Goal: Information Seeking & Learning: Learn about a topic

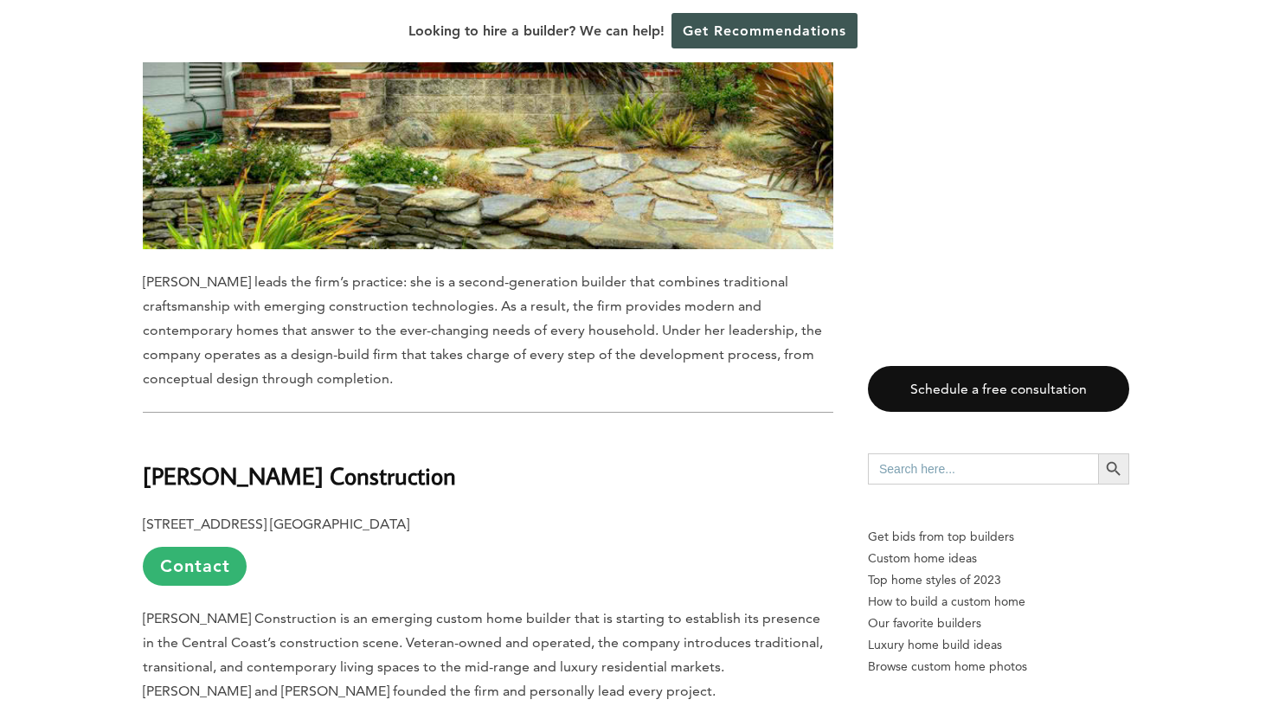
scroll to position [3949, 0]
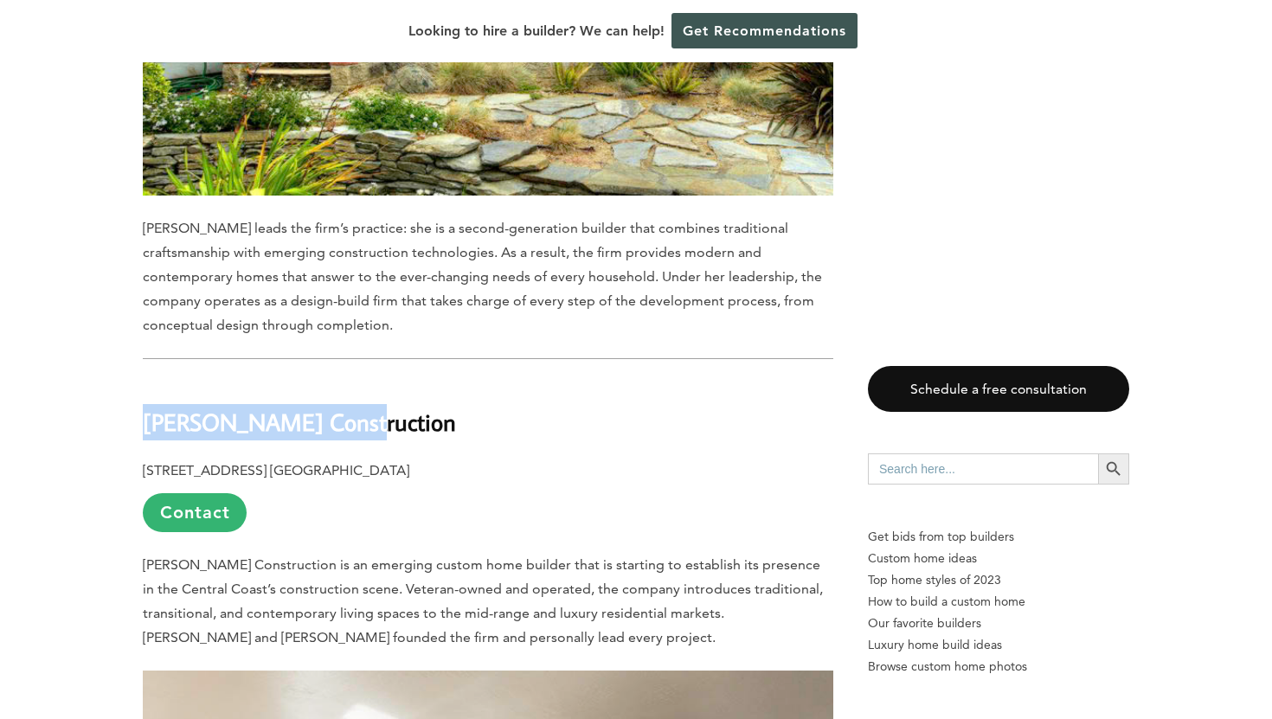
drag, startPoint x: 336, startPoint y: 375, endPoint x: 125, endPoint y: 374, distance: 211.1
copy b "[PERSON_NAME] Construction"
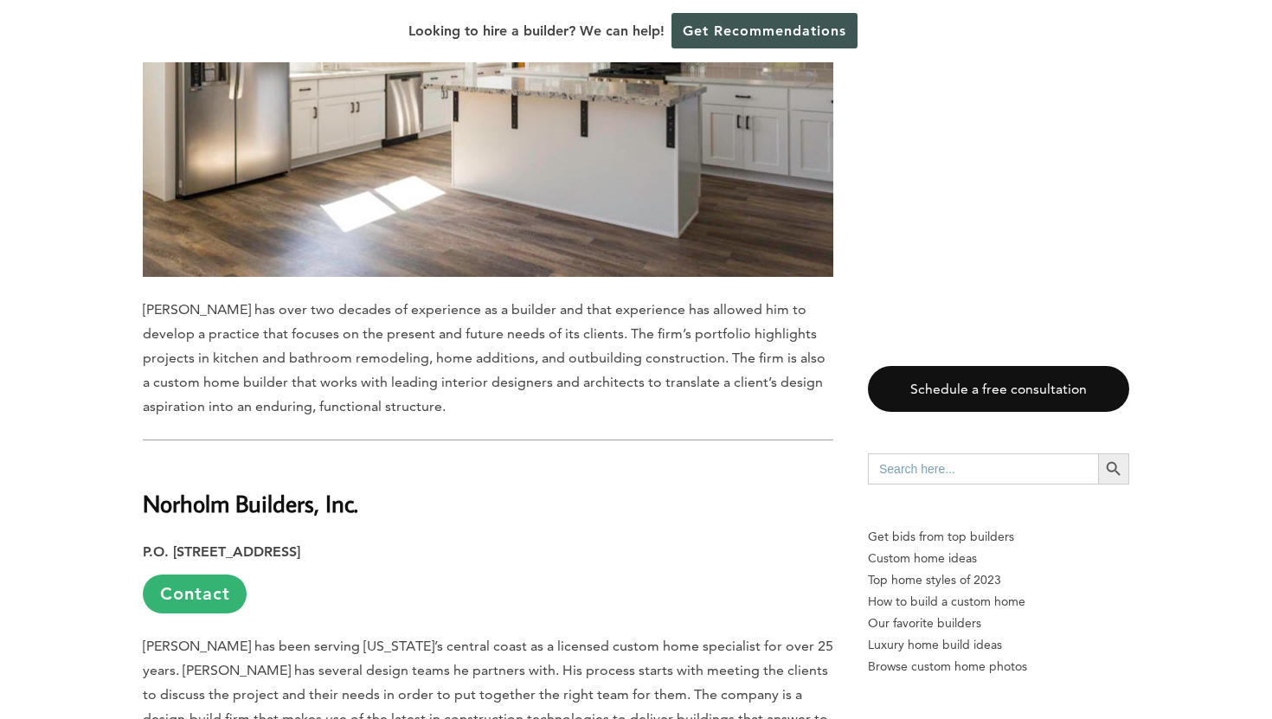
scroll to position [4927, 0]
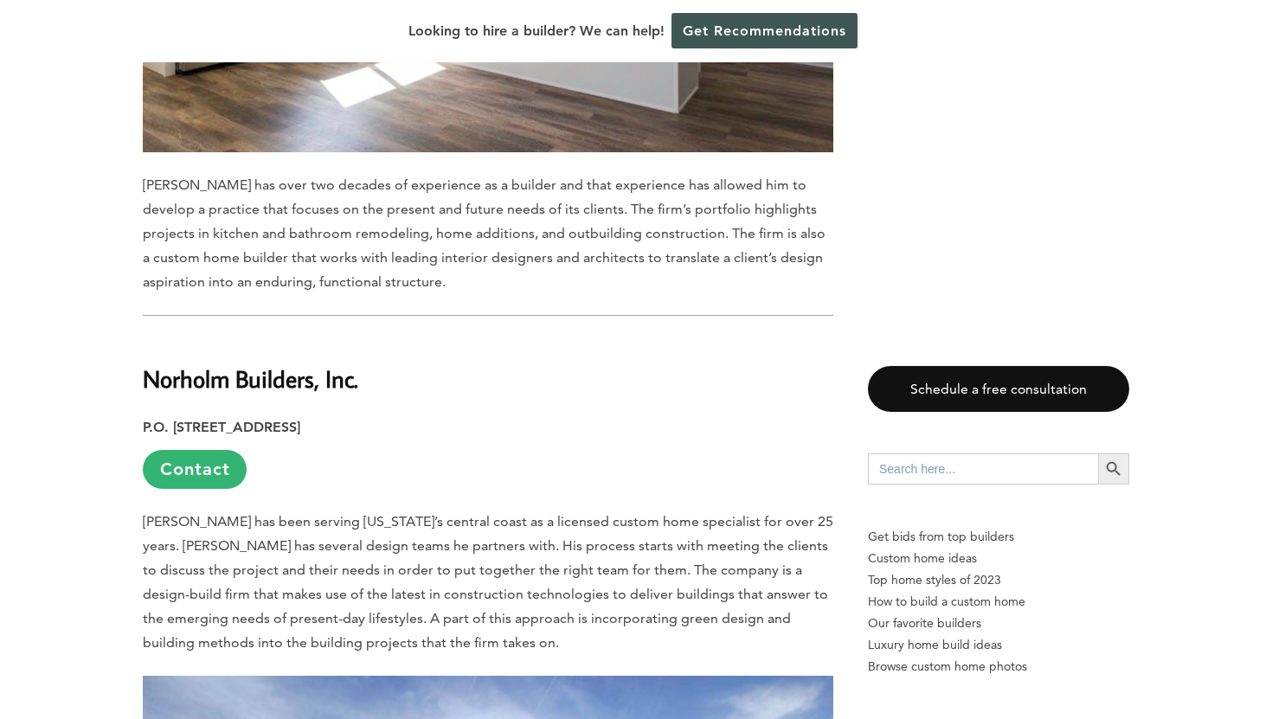
drag, startPoint x: 362, startPoint y: 334, endPoint x: 123, endPoint y: 327, distance: 238.9
copy b "Norholm Builders, Inc."
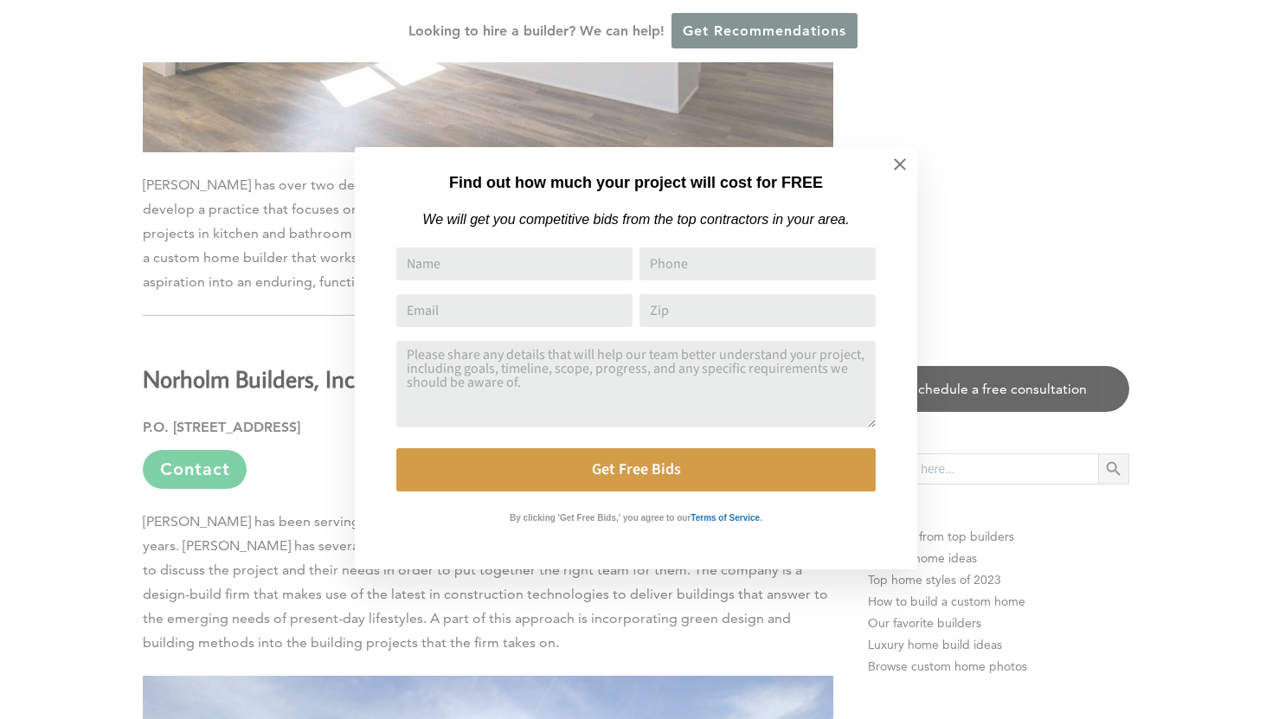
click at [77, 487] on div "Find out how much your project will cost for FREE We will get you competitive b…" at bounding box center [636, 359] width 1272 height 719
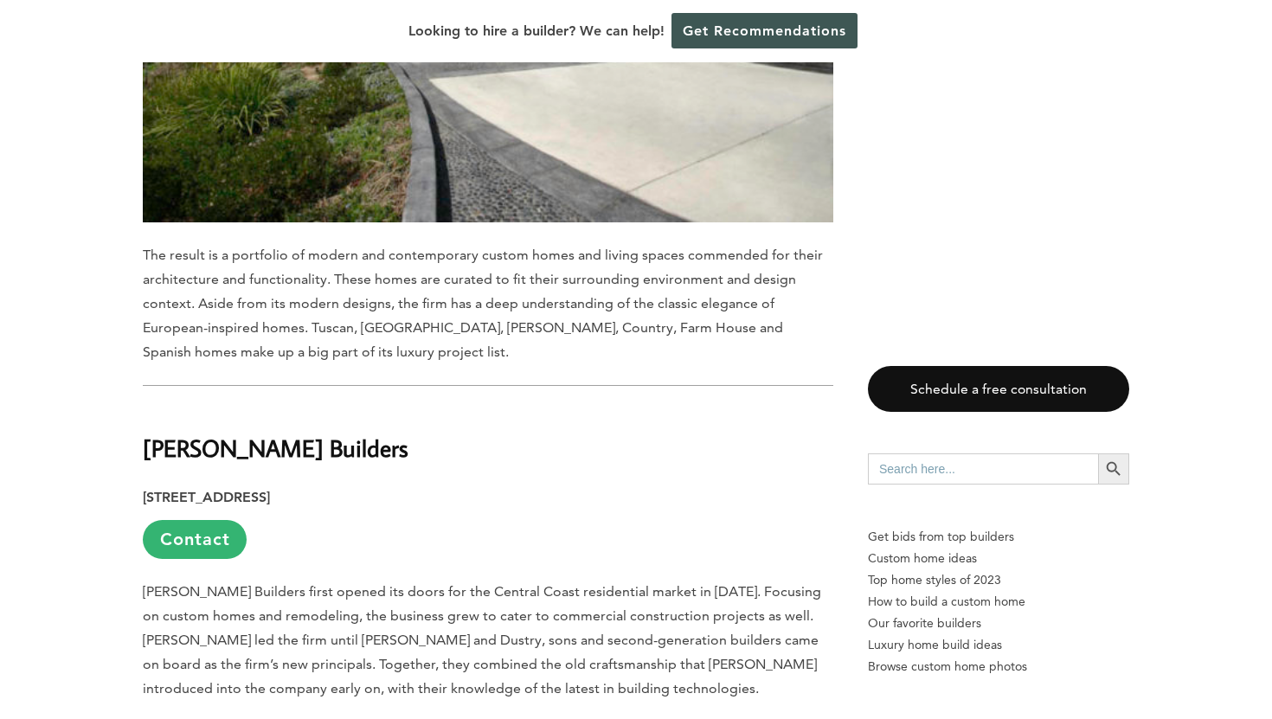
scroll to position [5850, 0]
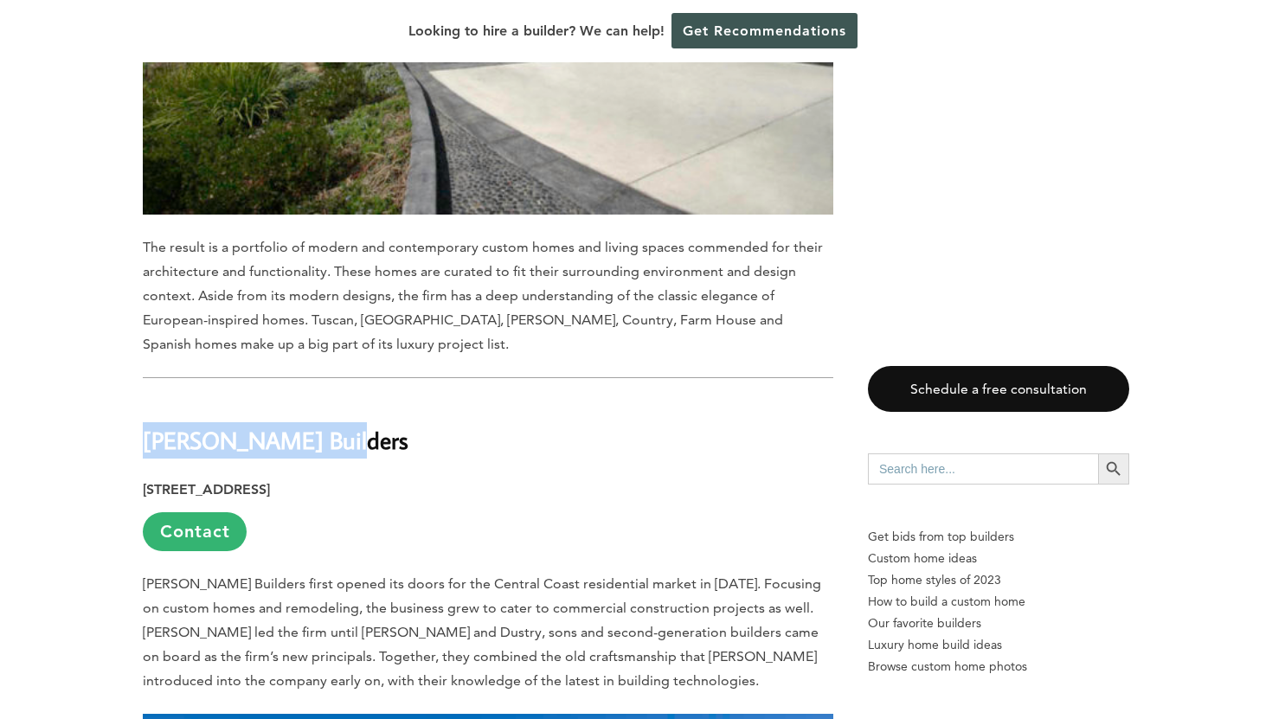
drag, startPoint x: 345, startPoint y: 396, endPoint x: 127, endPoint y: 390, distance: 218.1
copy b "[PERSON_NAME] Builders"
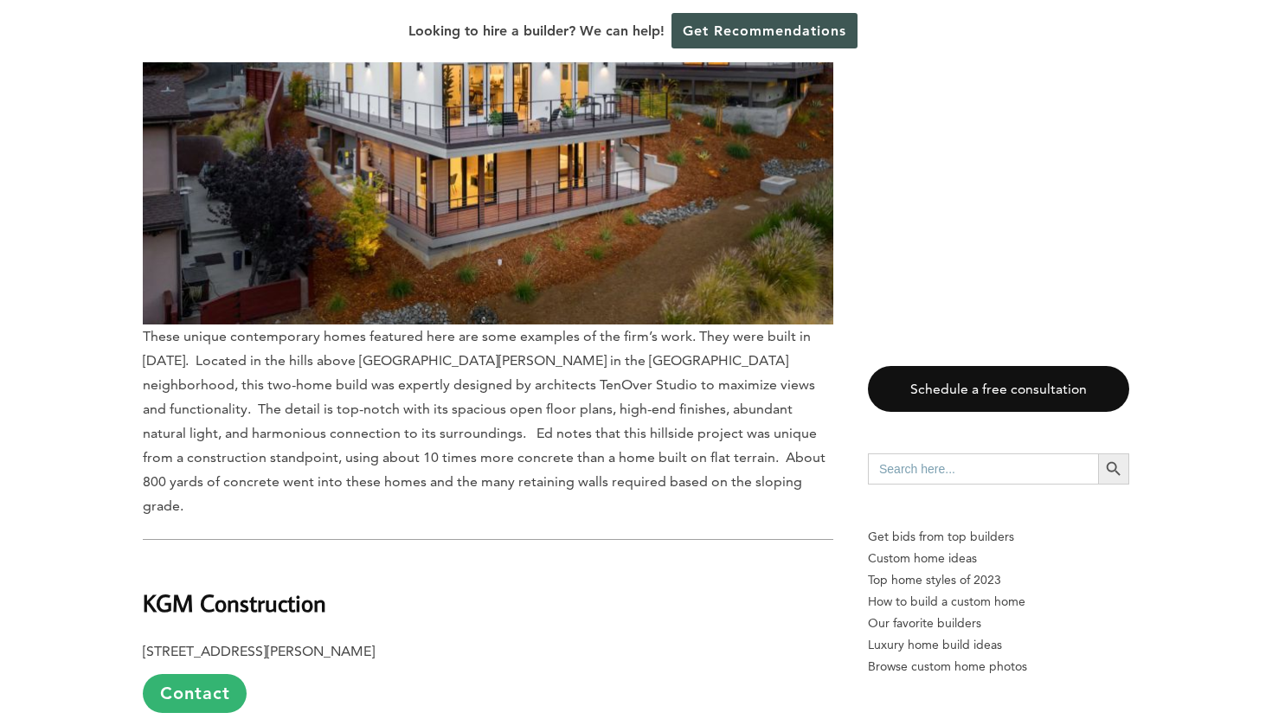
scroll to position [7799, 0]
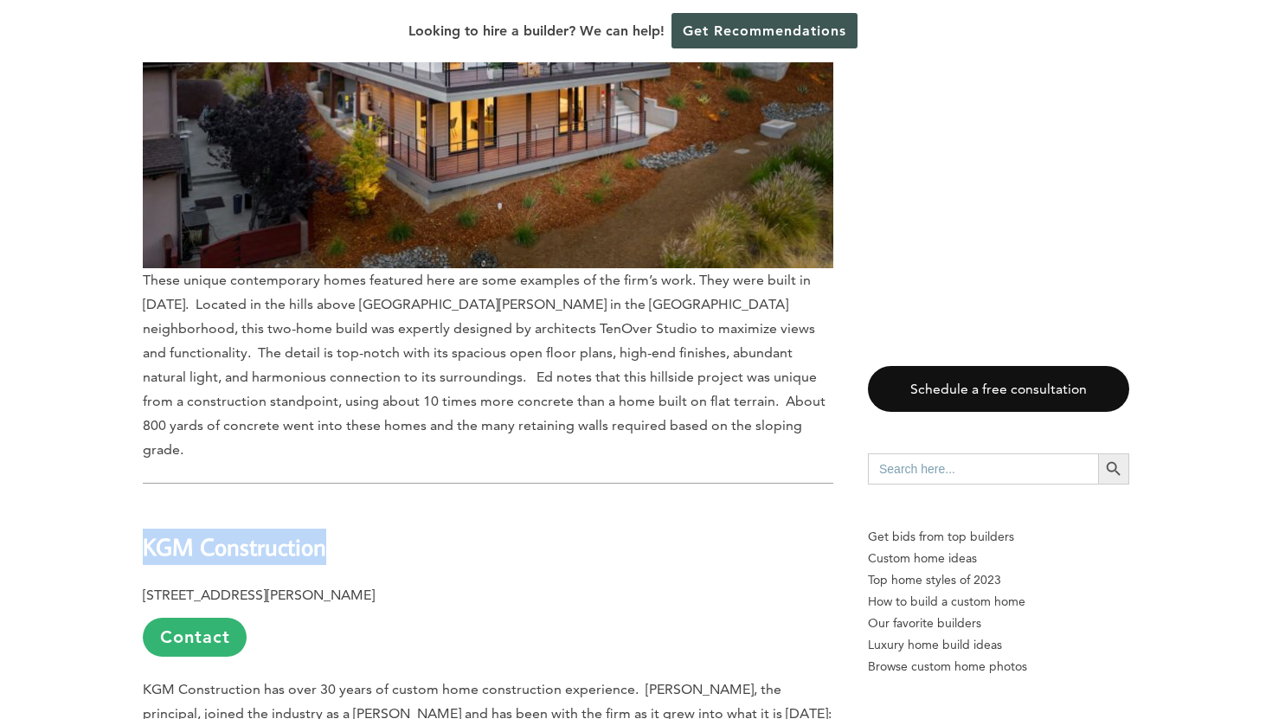
drag, startPoint x: 337, startPoint y: 435, endPoint x: 112, endPoint y: 426, distance: 224.2
copy b "KGM Construction"
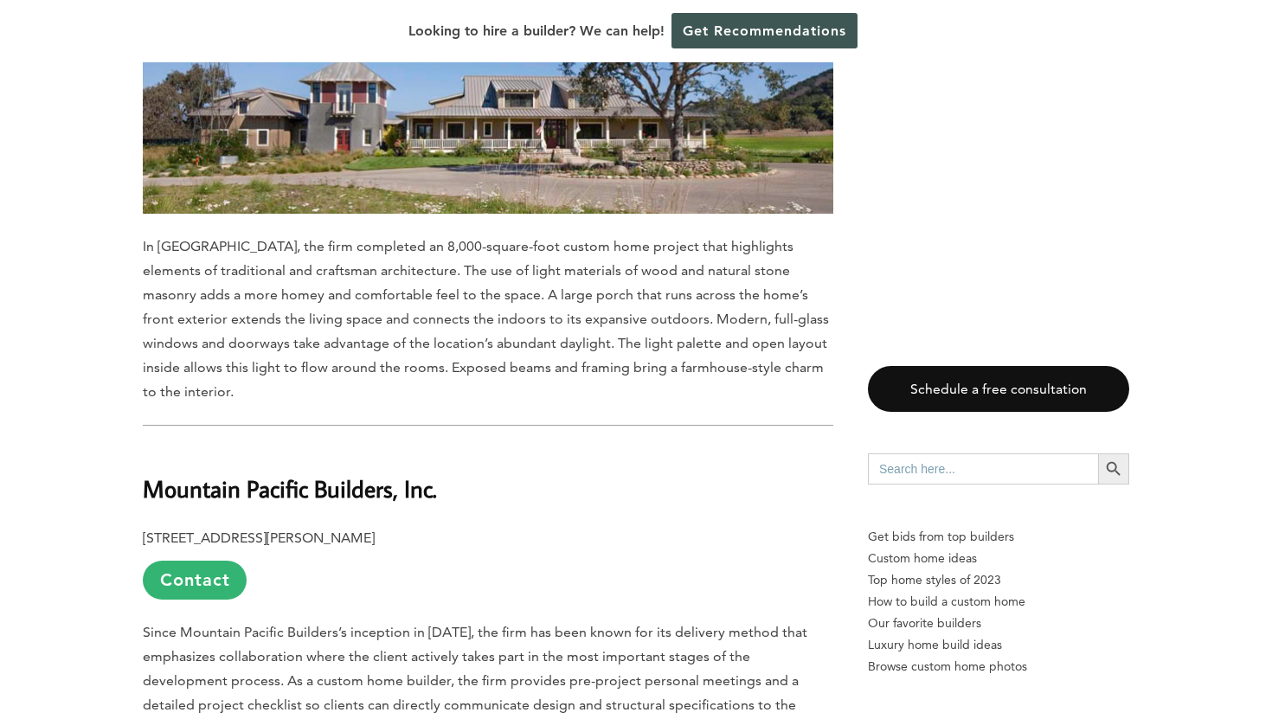
scroll to position [8768, 0]
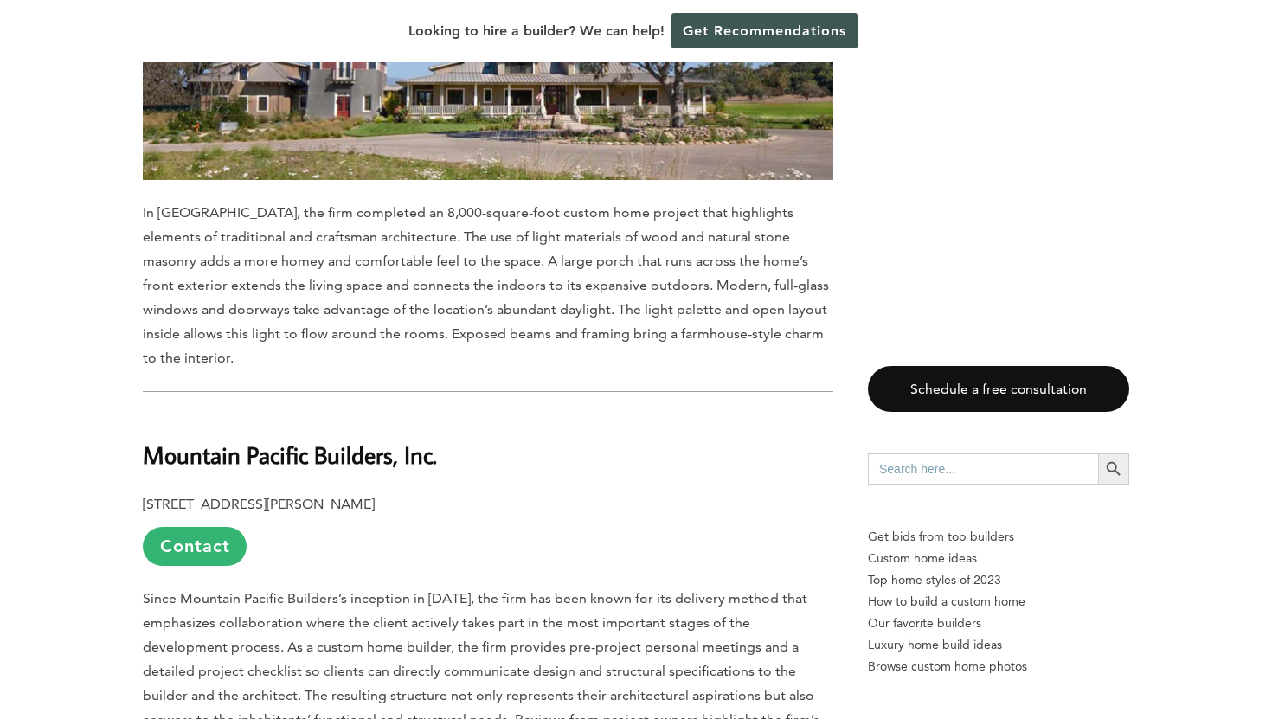
drag, startPoint x: 457, startPoint y: 350, endPoint x: 125, endPoint y: 340, distance: 332.4
click at [125, 340] on div "Last updated on [DATE] 06:29 am Why do people build their homes from scratch in…" at bounding box center [636, 286] width 1042 height 16159
copy b "Mountain Pacific Builders, Inc."
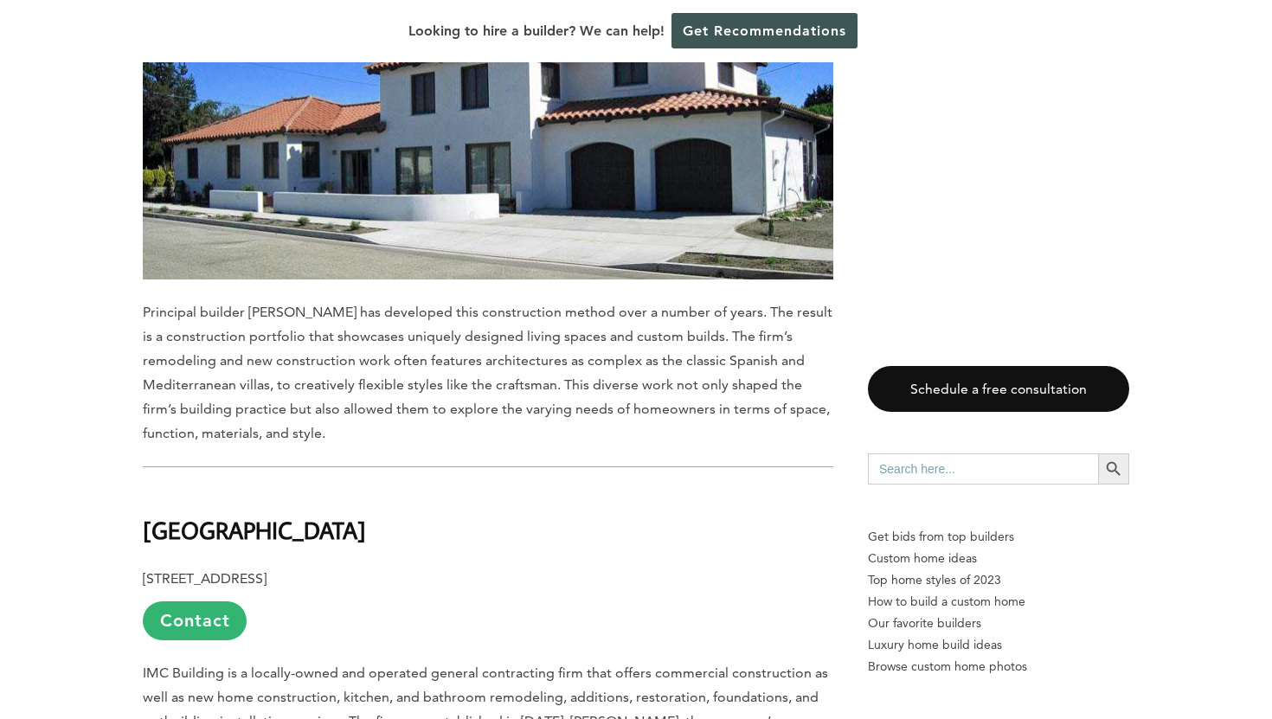
scroll to position [9586, 0]
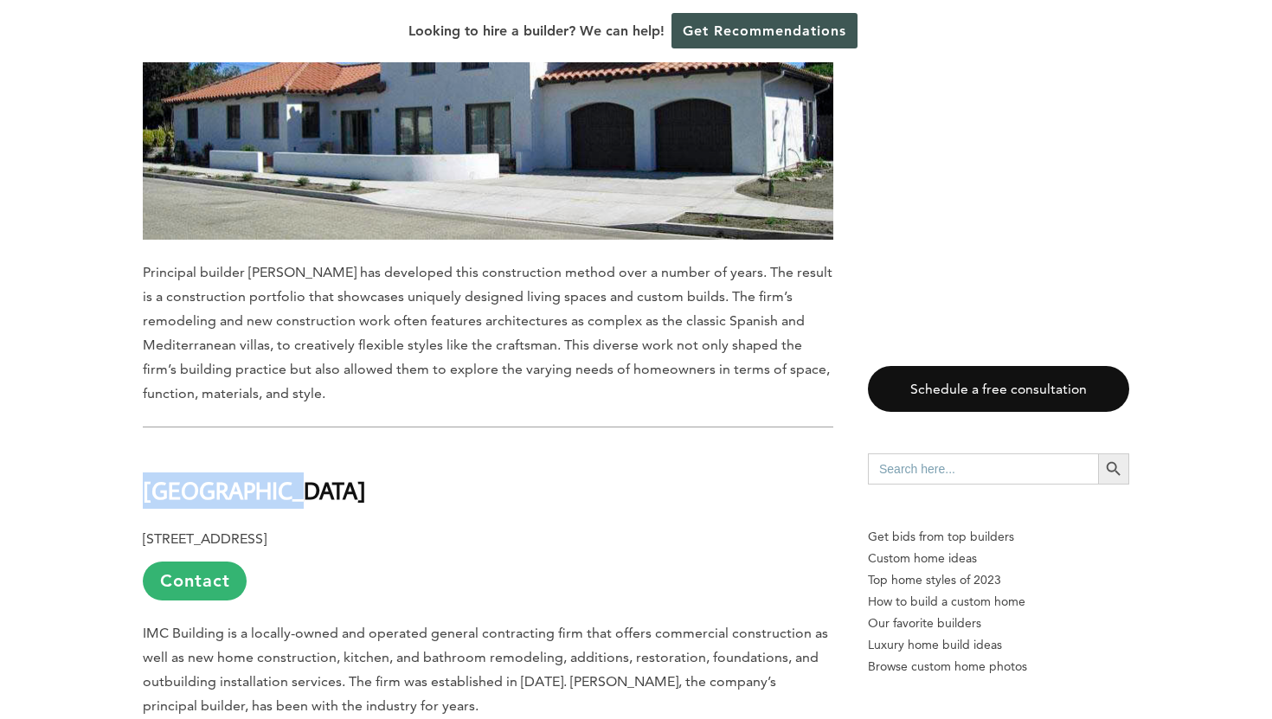
drag, startPoint x: 307, startPoint y: 388, endPoint x: 93, endPoint y: 376, distance: 214.9
copy b "[GEOGRAPHIC_DATA]"
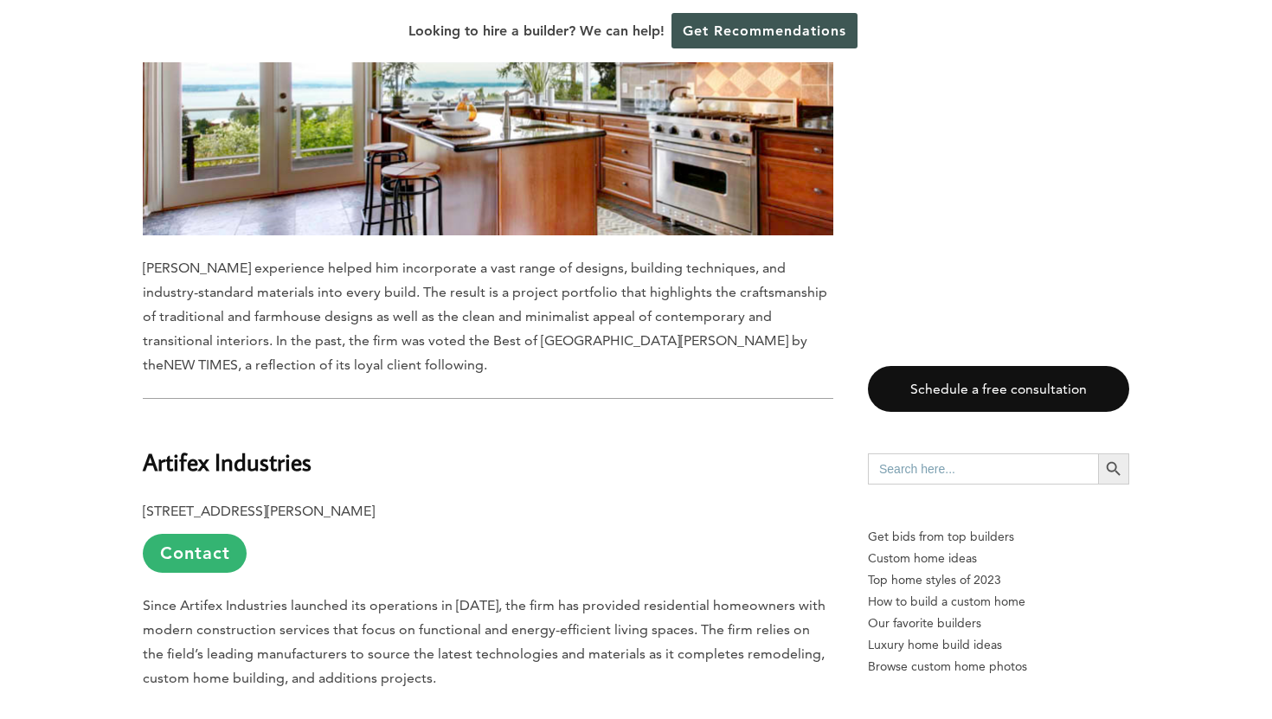
scroll to position [10522, 0]
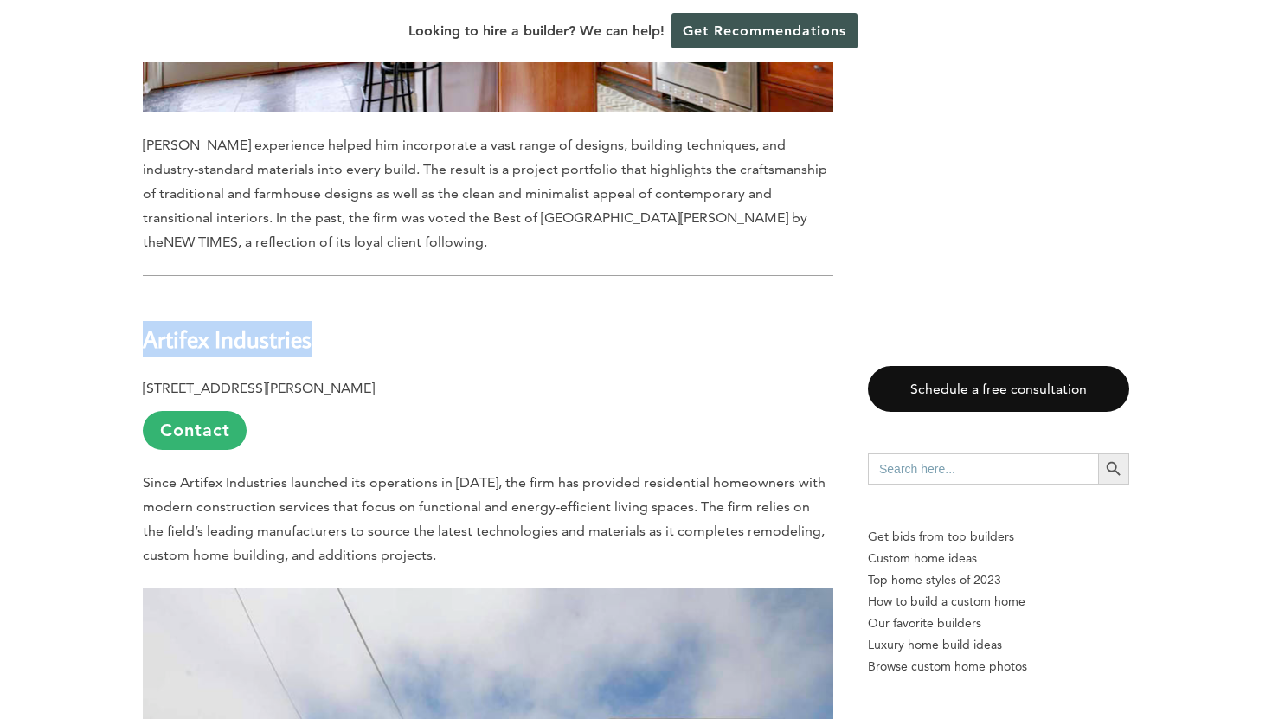
drag, startPoint x: 330, startPoint y: 228, endPoint x: 51, endPoint y: 216, distance: 278.8
copy b "Artifex Industries"
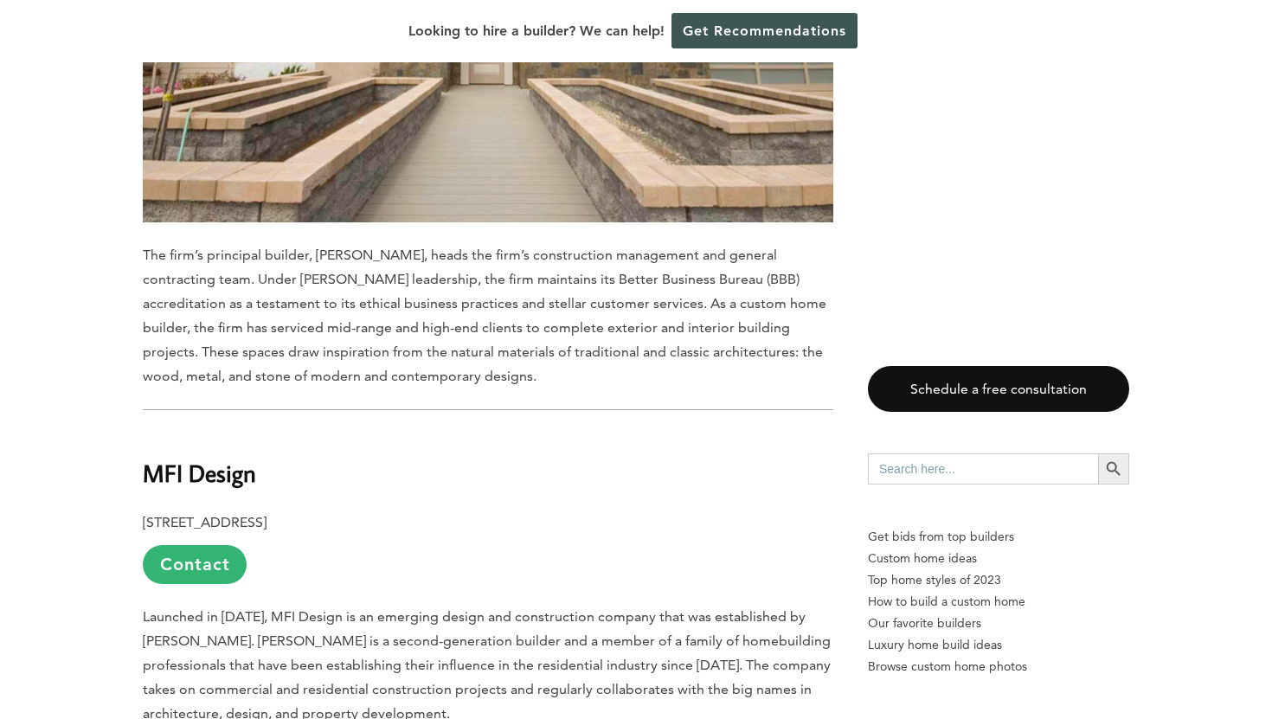
scroll to position [11512, 0]
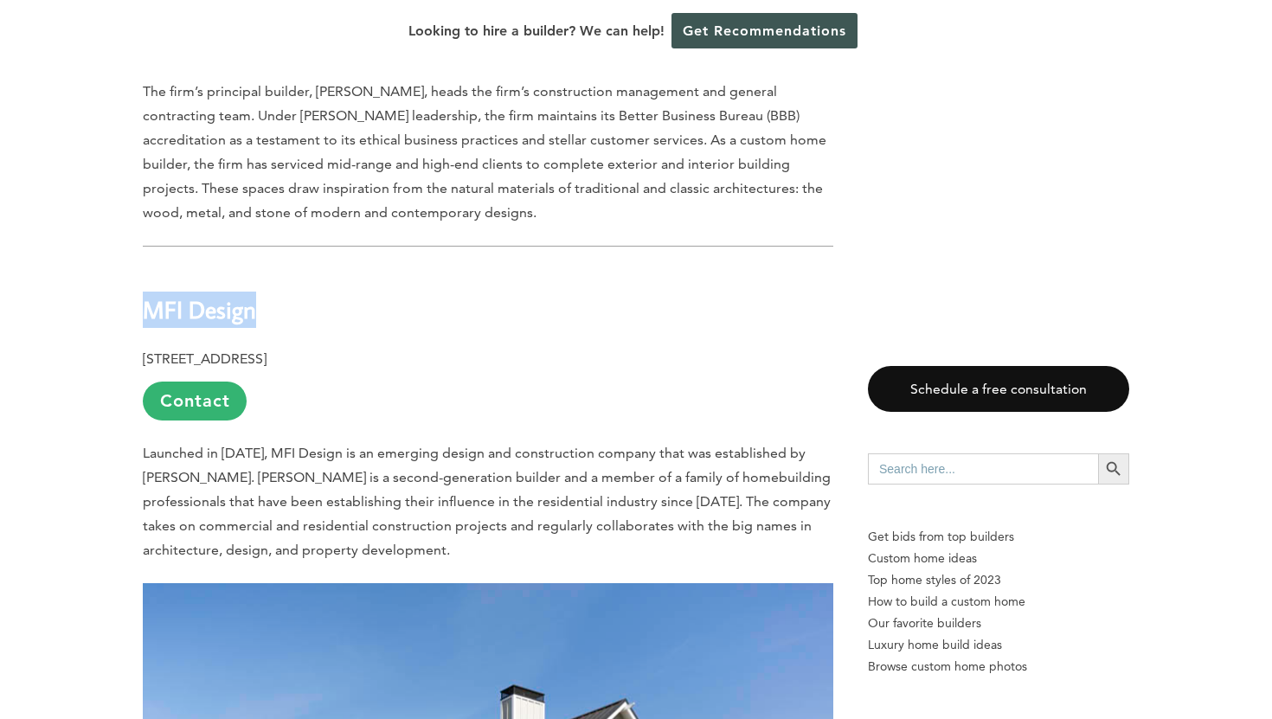
drag, startPoint x: 291, startPoint y: 215, endPoint x: 46, endPoint y: 209, distance: 244.9
copy b "MFI Design"
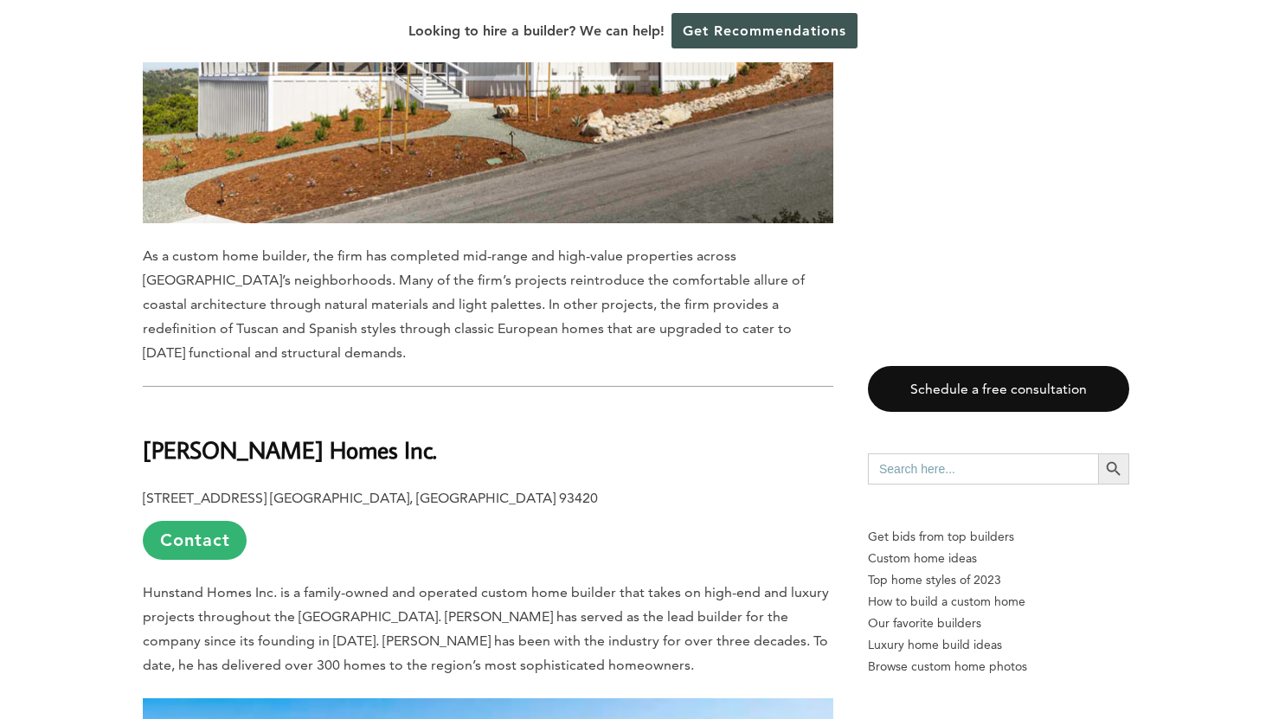
scroll to position [12409, 0]
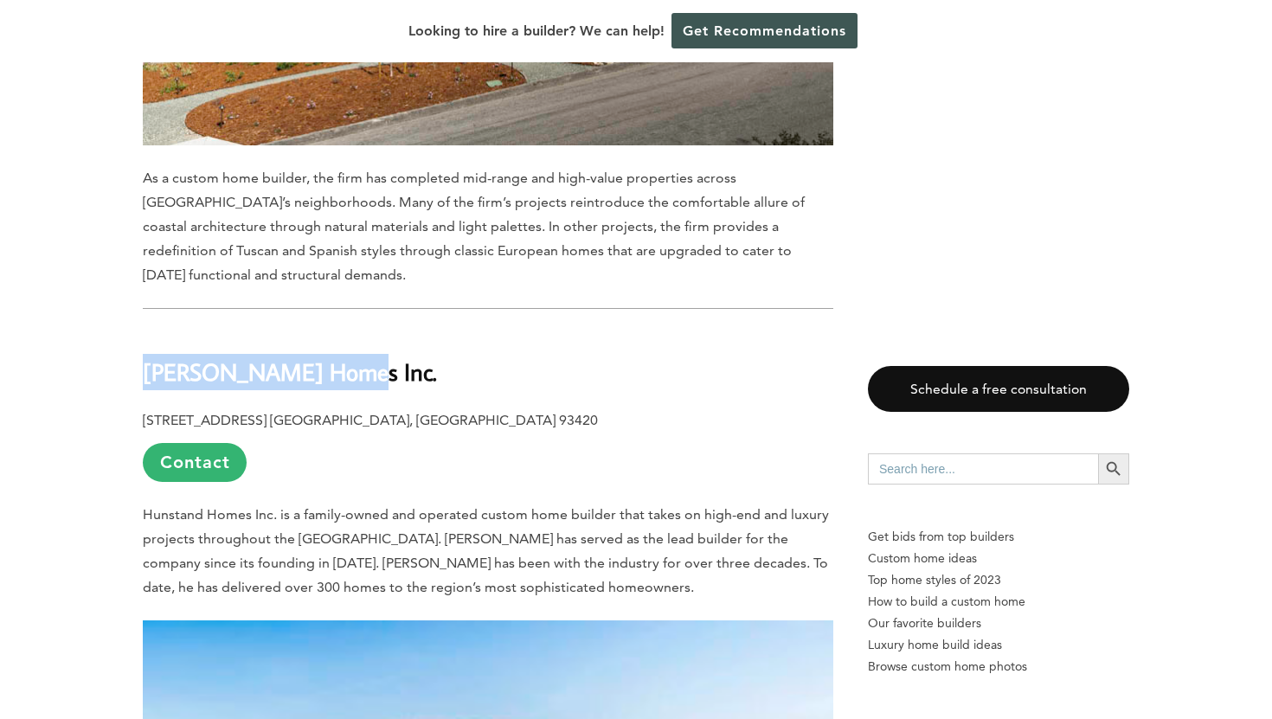
drag, startPoint x: 387, startPoint y: 269, endPoint x: 0, endPoint y: 278, distance: 386.8
copy b "[PERSON_NAME] Homes Inc."
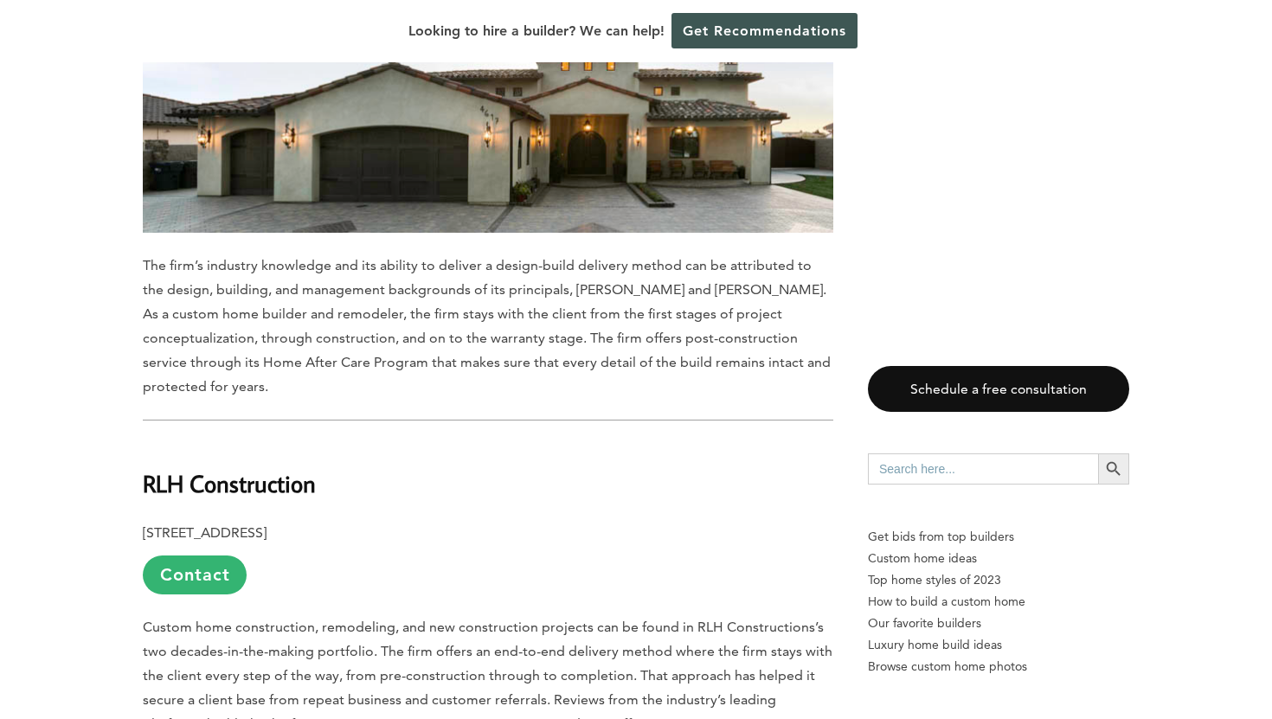
scroll to position [14112, 0]
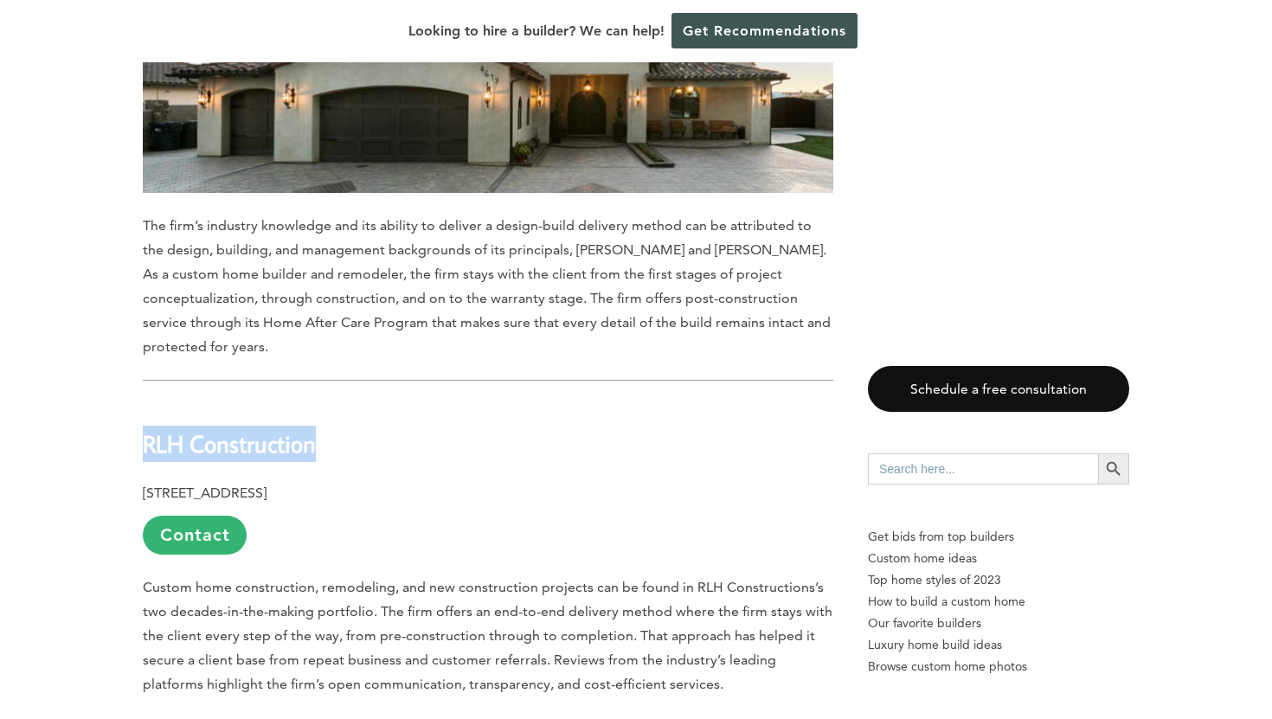
drag, startPoint x: 336, startPoint y: 319, endPoint x: 42, endPoint y: 314, distance: 294.2
copy b "RLH Construction"
